Goal: Task Accomplishment & Management: Manage account settings

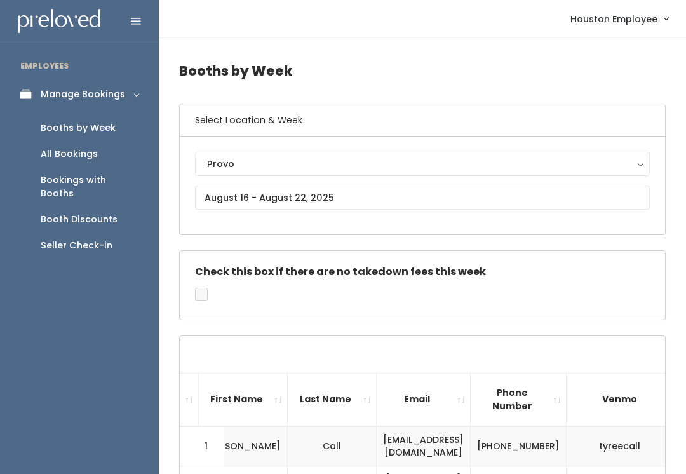
click at [115, 129] on link "Booths by Week" at bounding box center [79, 128] width 159 height 26
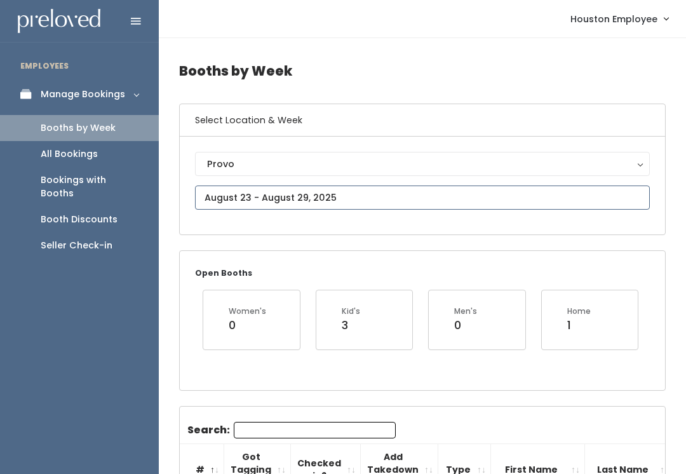
click at [545, 201] on input "text" at bounding box center [422, 197] width 455 height 24
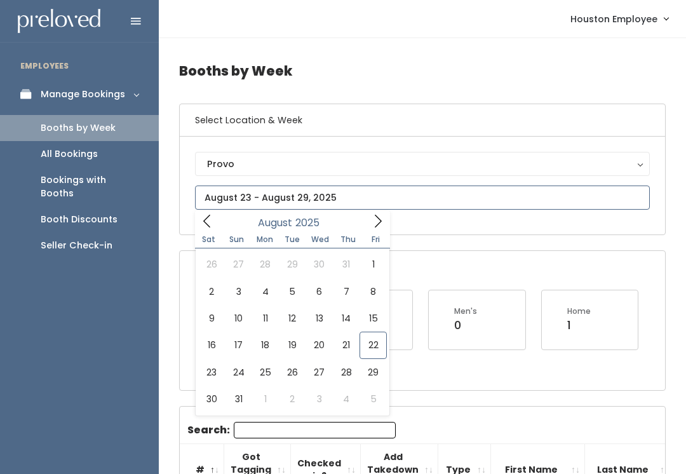
type input "August 23 to August 29"
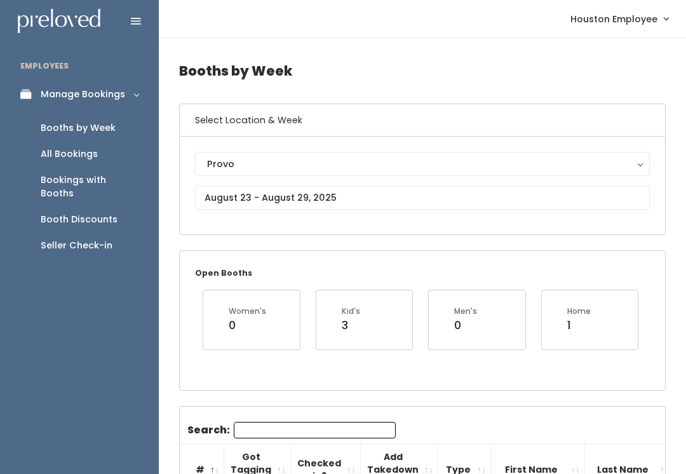
click at [464, 175] on button "Provo" at bounding box center [422, 164] width 455 height 24
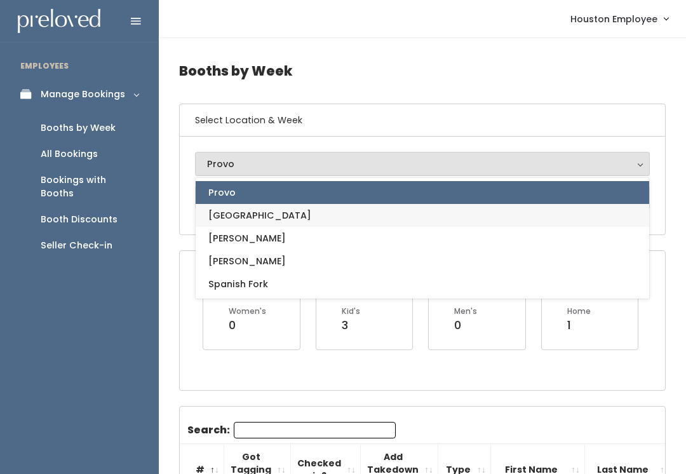
click at [264, 222] on link "[GEOGRAPHIC_DATA]" at bounding box center [422, 215] width 453 height 23
select select "5"
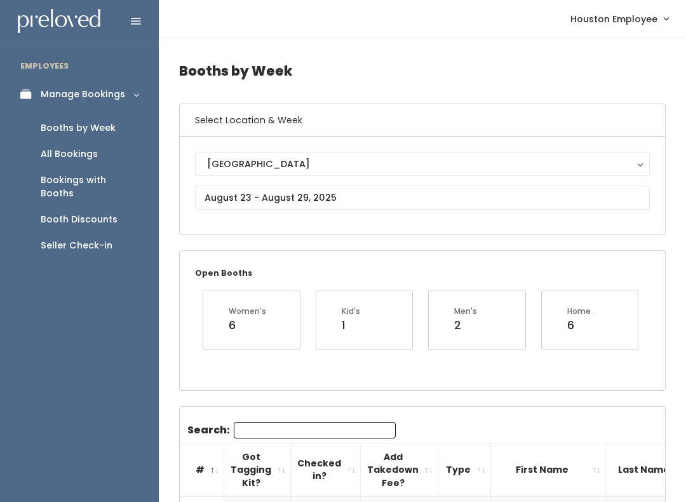
click at [107, 123] on div "Booths by Week" at bounding box center [78, 127] width 75 height 13
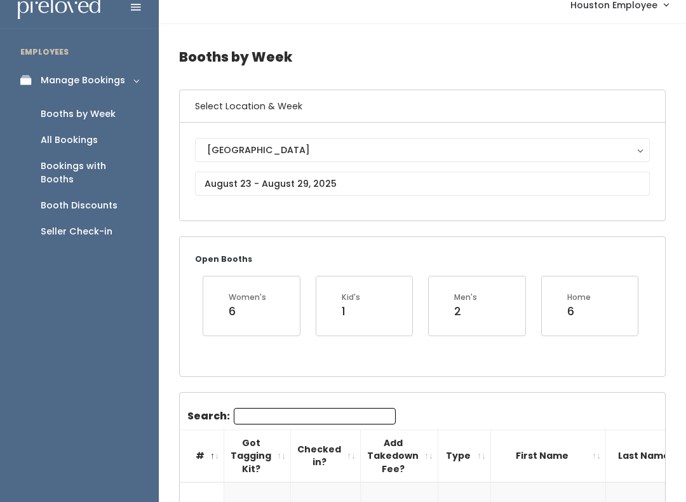
click at [110, 110] on div "Booths by Week" at bounding box center [78, 113] width 75 height 13
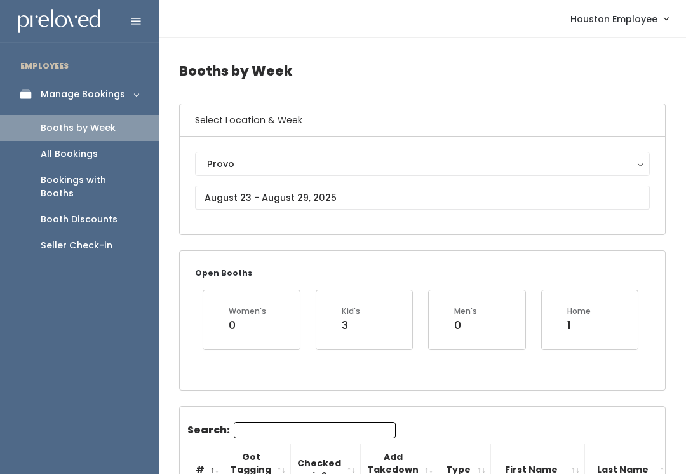
click at [630, 166] on div "Provo" at bounding box center [422, 164] width 431 height 14
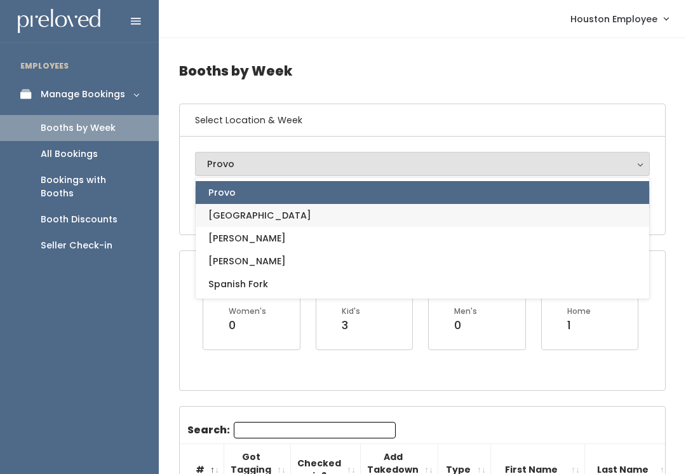
click at [280, 222] on link "[GEOGRAPHIC_DATA]" at bounding box center [422, 215] width 453 height 23
select select "5"
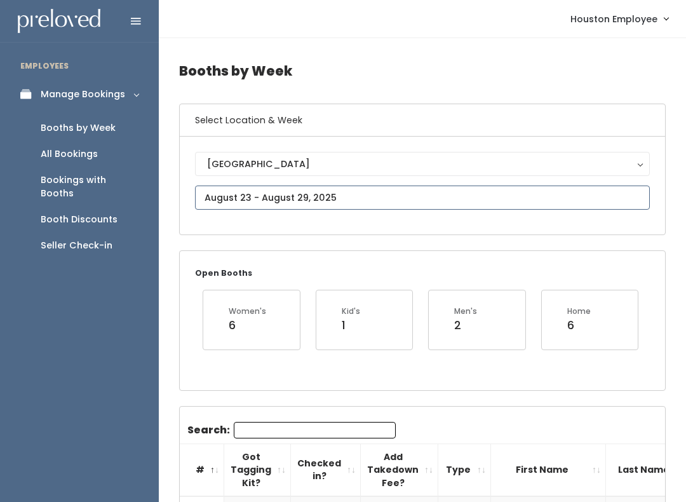
click at [452, 198] on input "text" at bounding box center [422, 197] width 455 height 24
type input "[DATE] to [DATE]"
